Goal: Navigation & Orientation: Find specific page/section

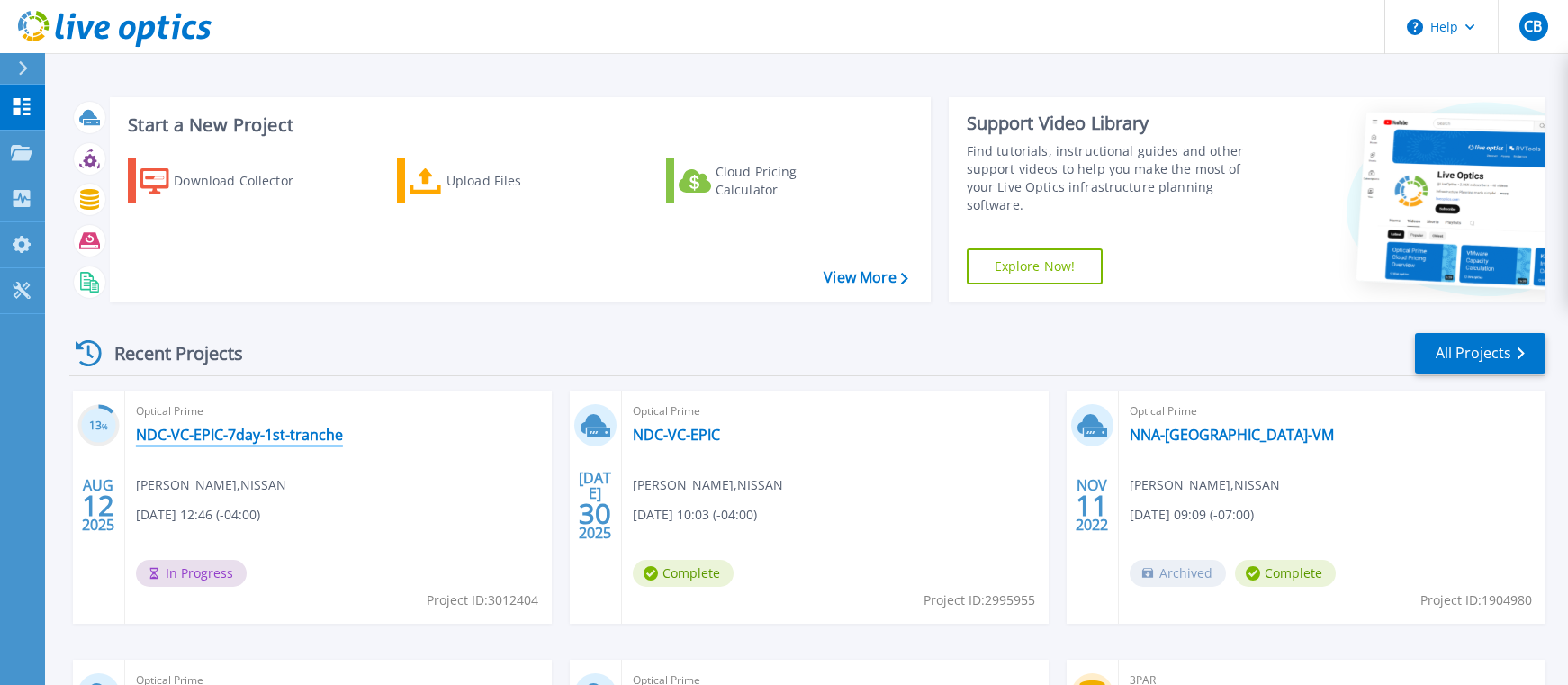
click at [292, 430] on link "NDC-VC-EPIC-7day-1st-tranche" at bounding box center [239, 434] width 207 height 18
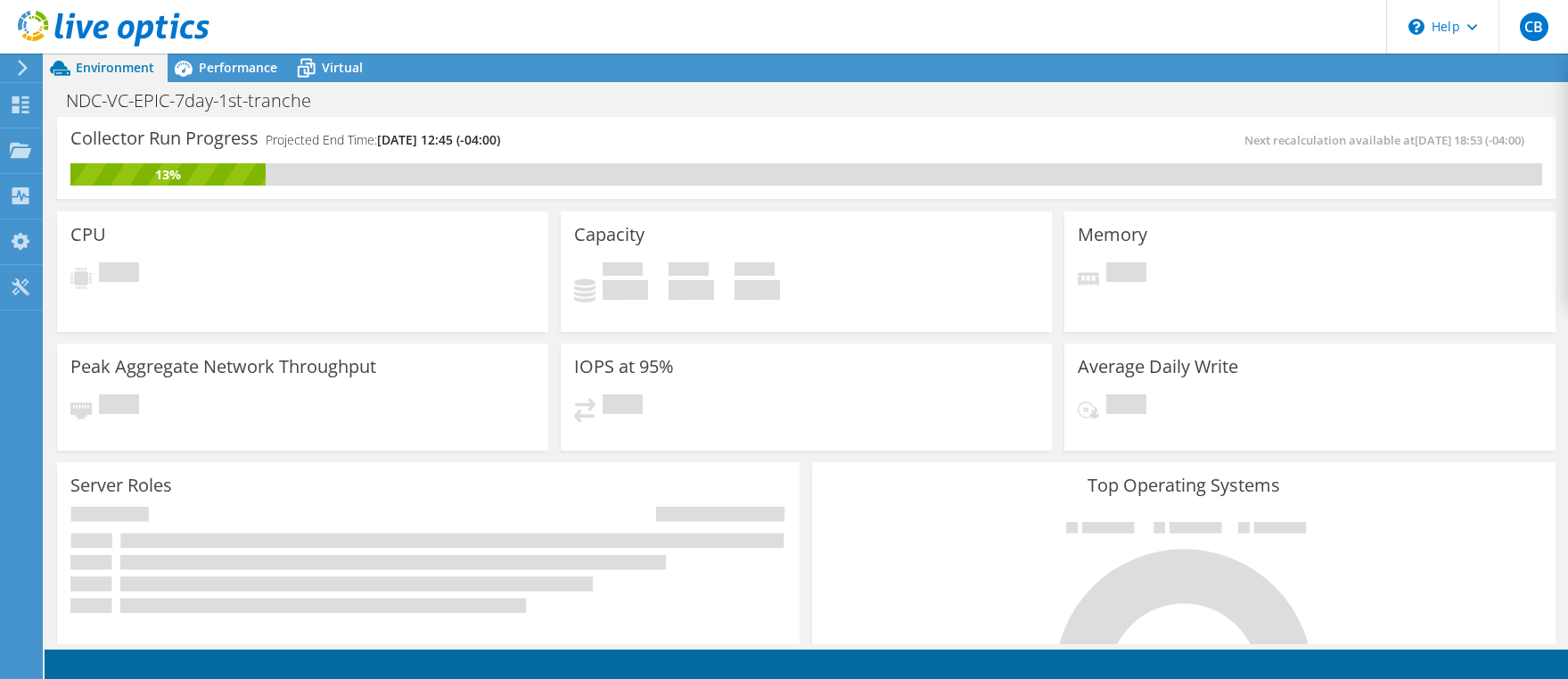
click at [837, 33] on div "CB End User [PERSON_NAME] [PERSON_NAME][EMAIL_ADDRESS][PERSON_NAME][DOMAIN_NAME…" at bounding box center [784, 339] width 1568 height 679
click at [29, 99] on icon at bounding box center [21, 105] width 22 height 17
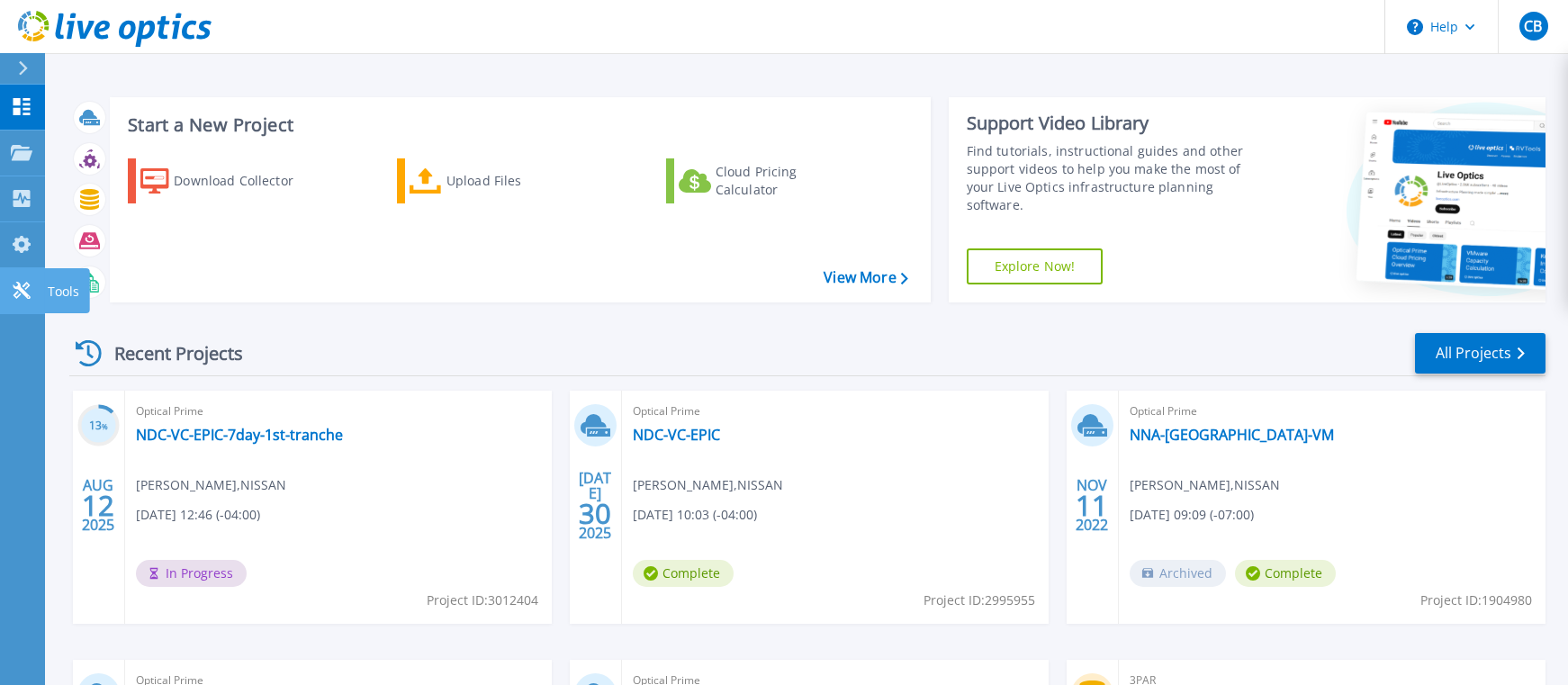
click at [25, 292] on icon at bounding box center [21, 290] width 17 height 17
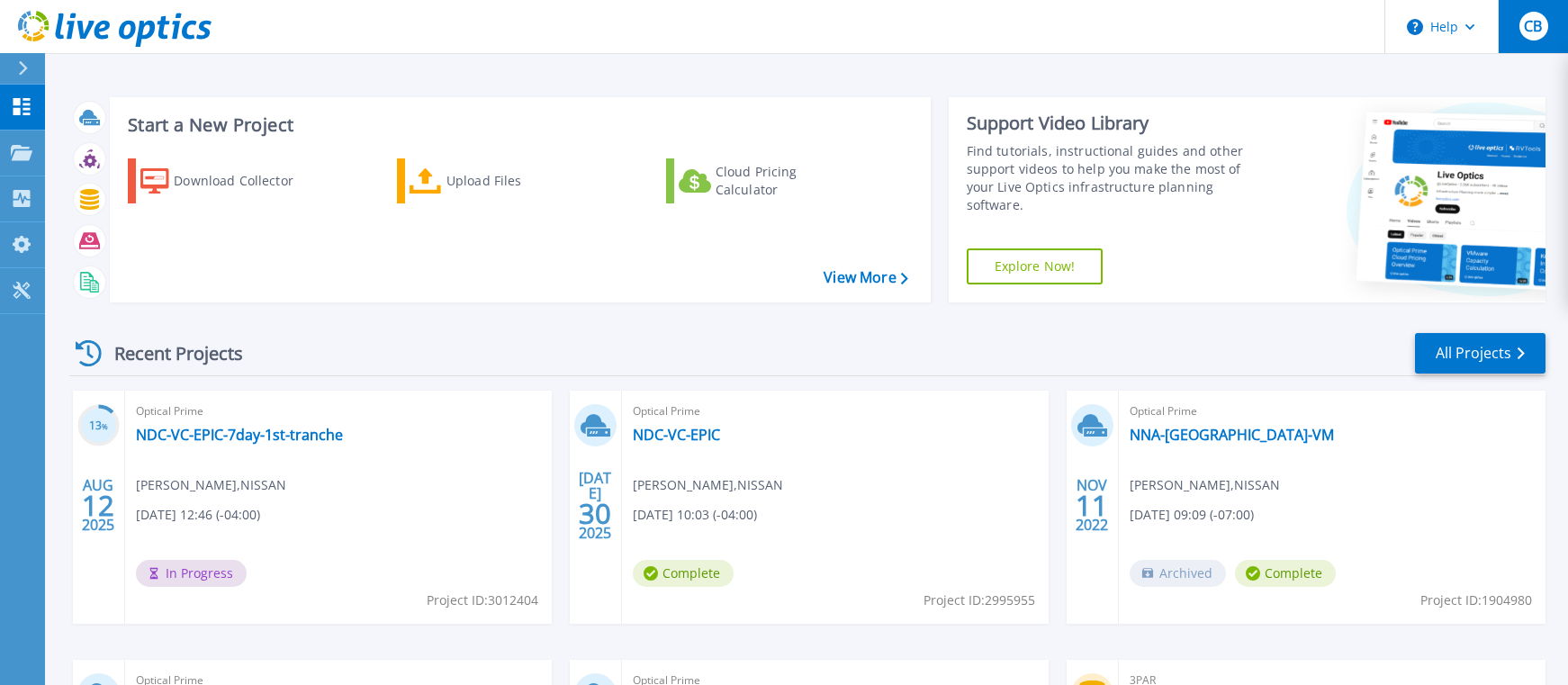
click at [1539, 24] on span "CB" at bounding box center [1533, 26] width 18 height 15
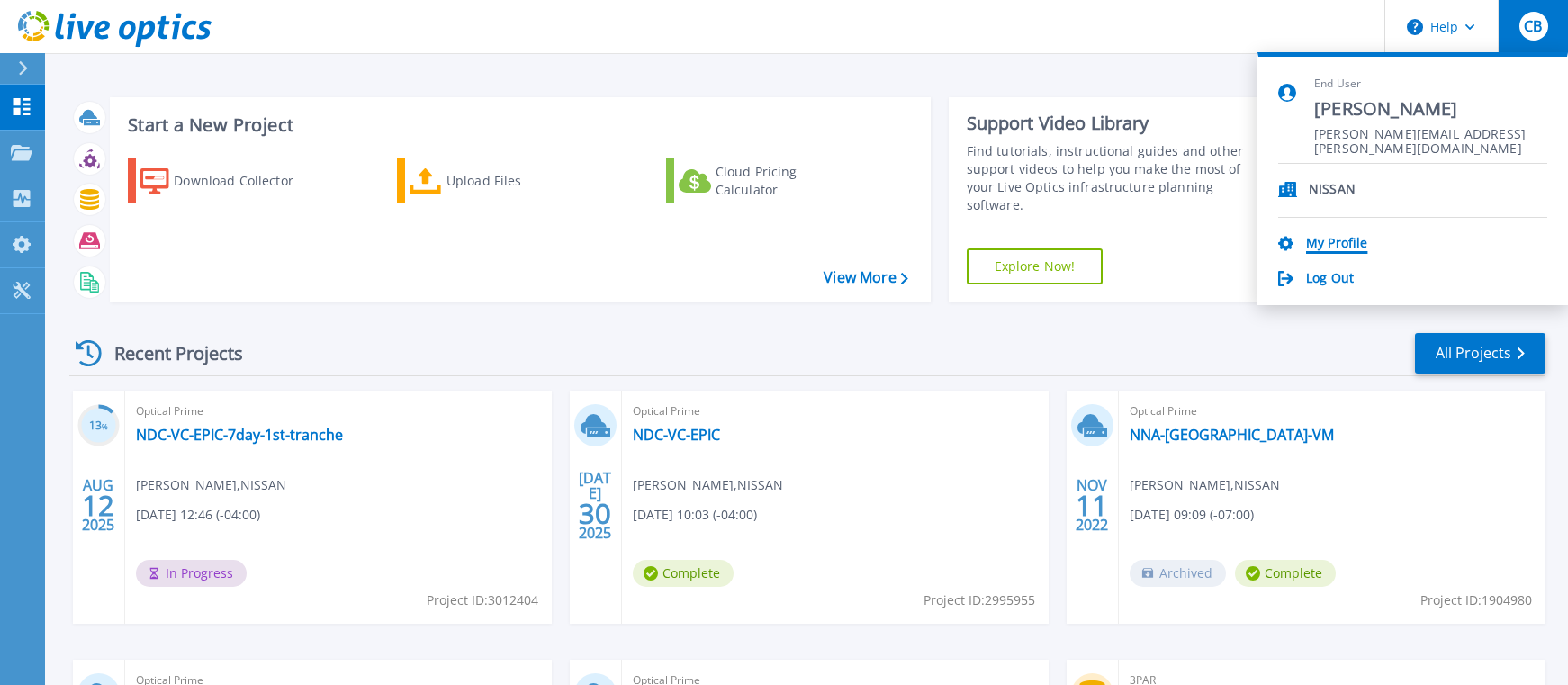
click at [1367, 240] on link "My Profile" at bounding box center [1336, 244] width 61 height 17
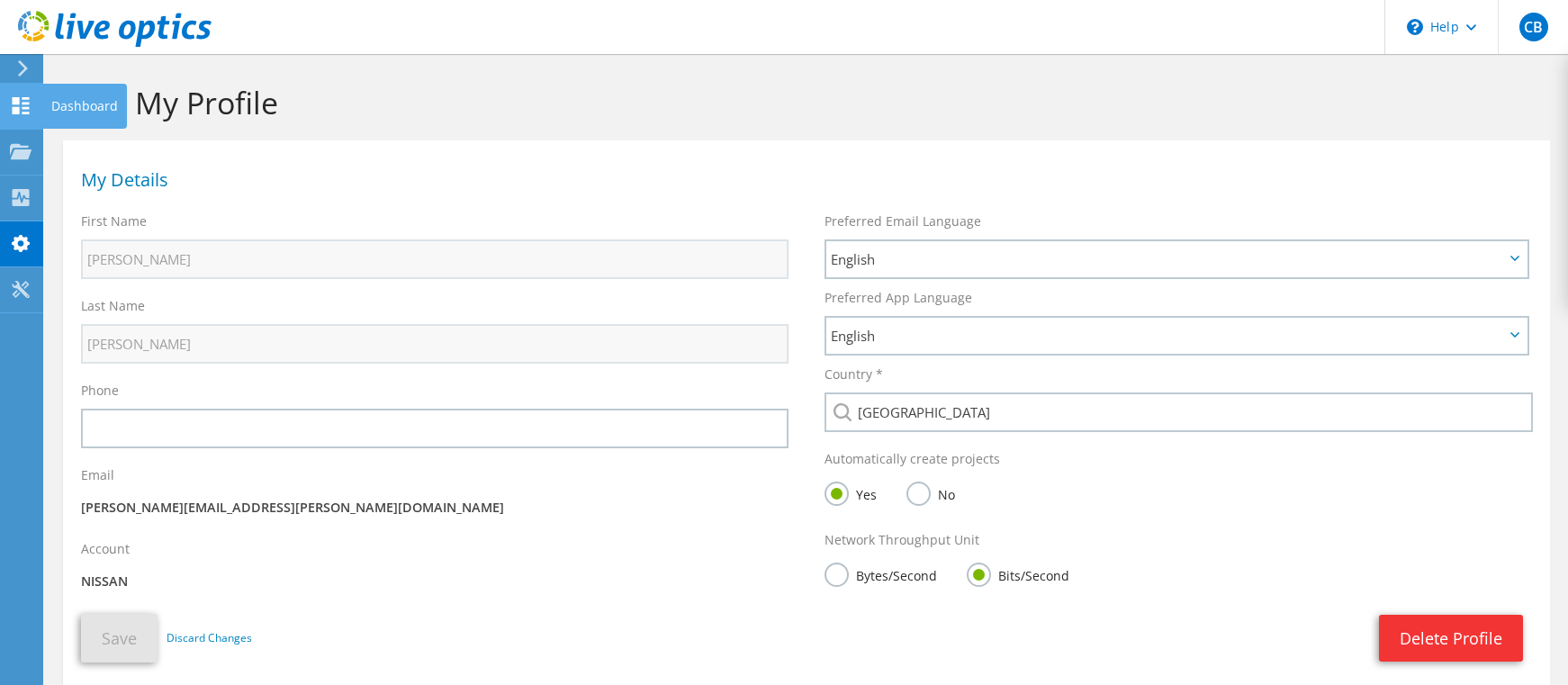
click at [29, 99] on use at bounding box center [21, 106] width 17 height 17
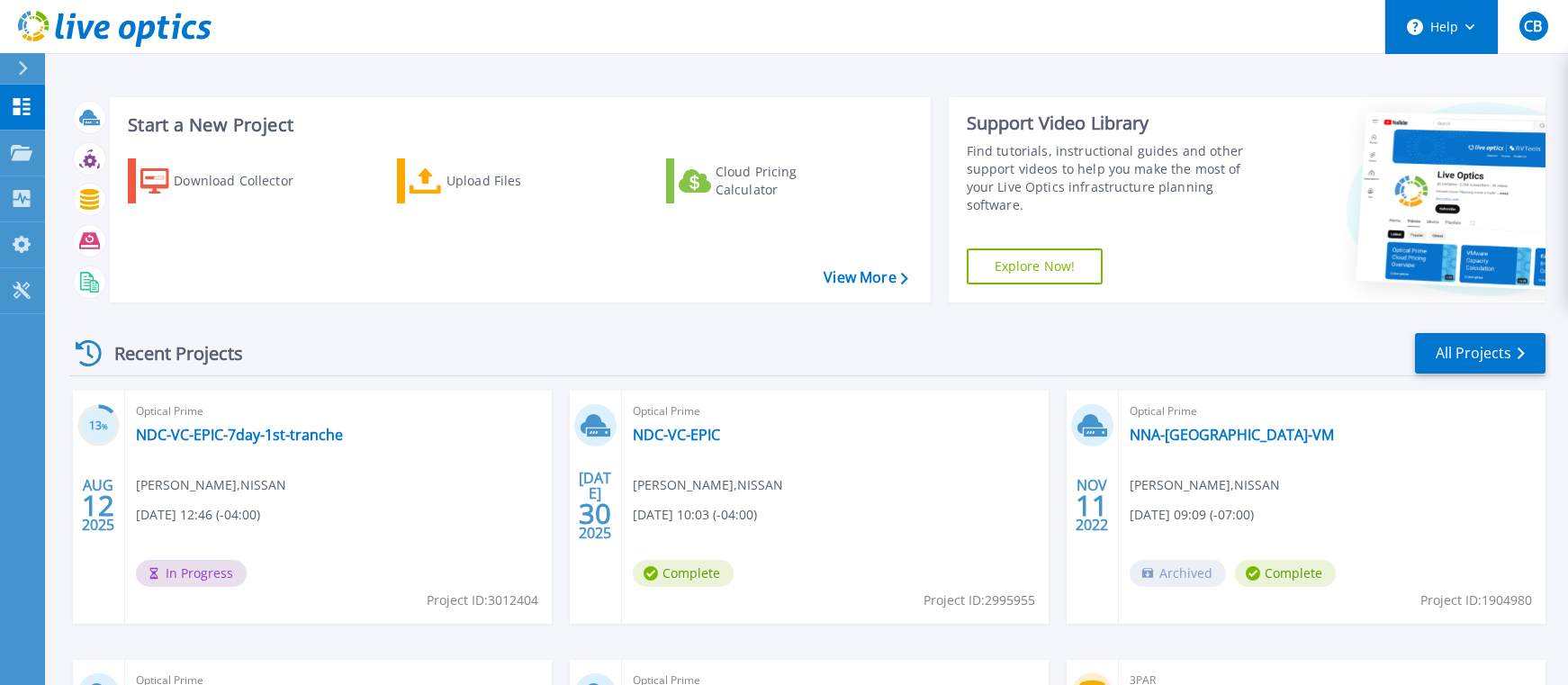
click at [1445, 36] on button "Help" at bounding box center [1441, 26] width 112 height 54
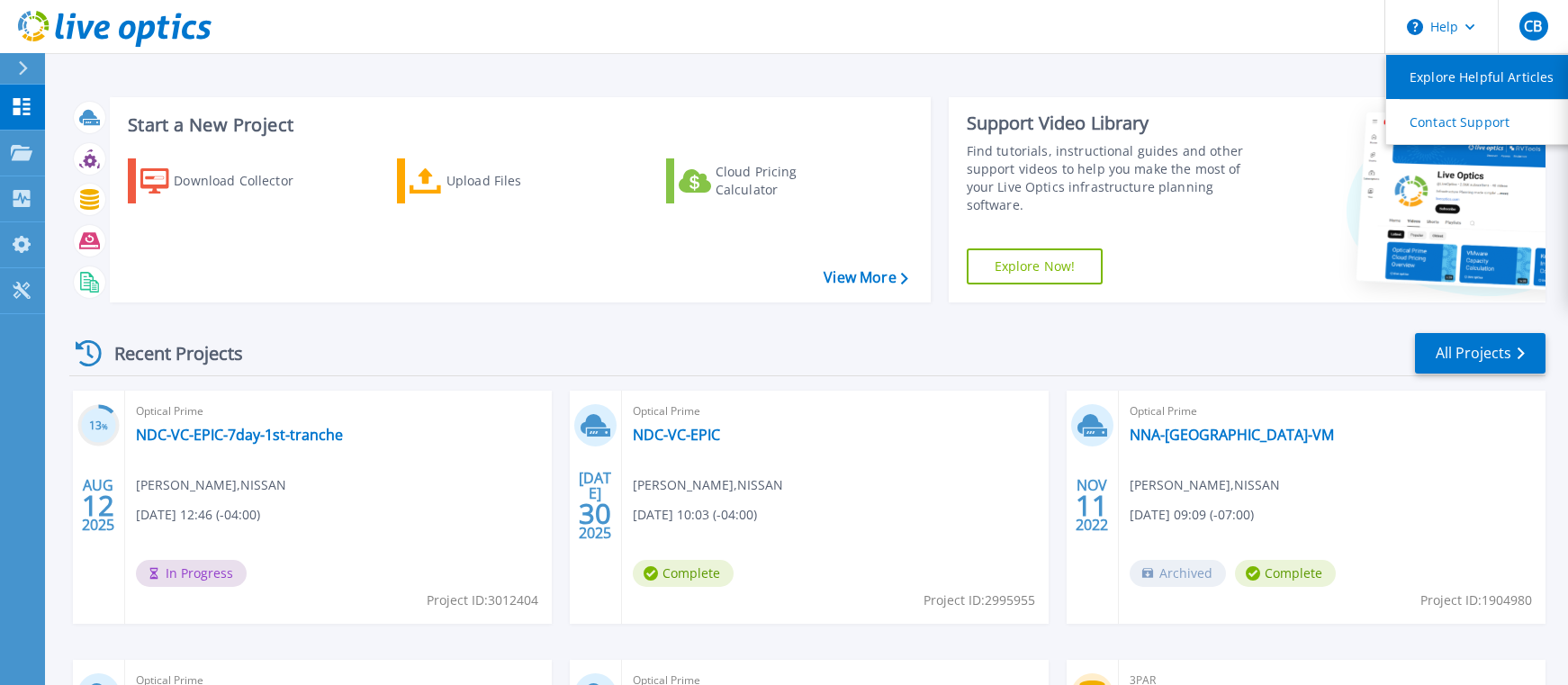
click at [1467, 73] on link "Explore Helpful Articles" at bounding box center [1487, 77] width 201 height 44
